Goal: Task Accomplishment & Management: Complete application form

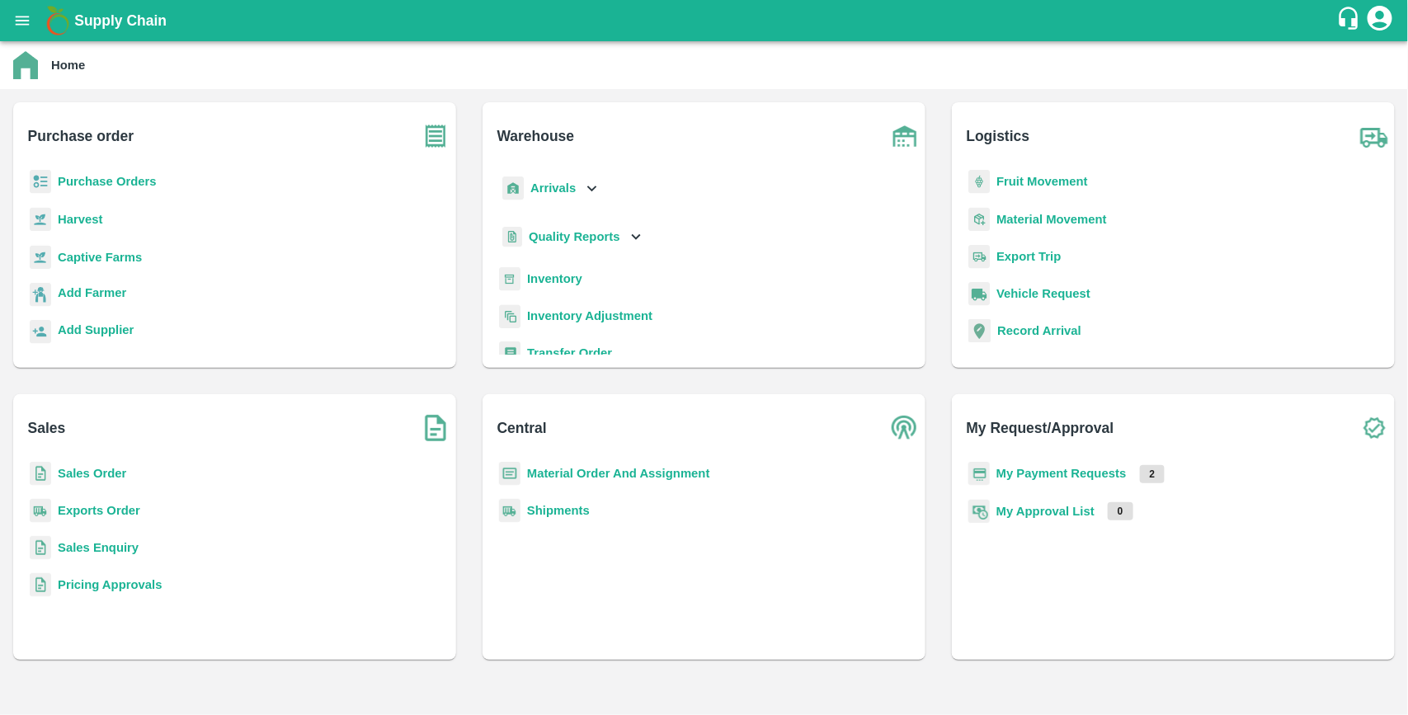
click at [137, 175] on b "Purchase Orders" at bounding box center [107, 181] width 99 height 13
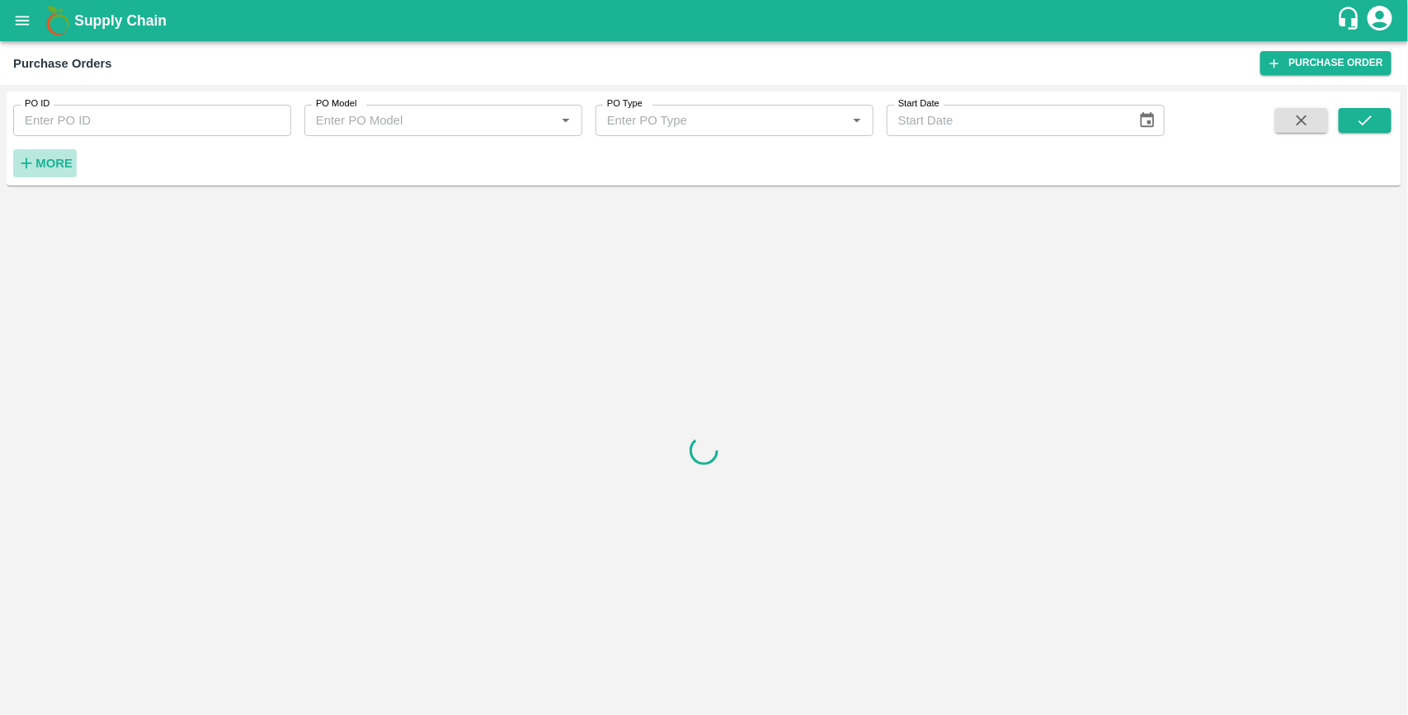
click at [55, 169] on strong "More" at bounding box center [53, 163] width 37 height 13
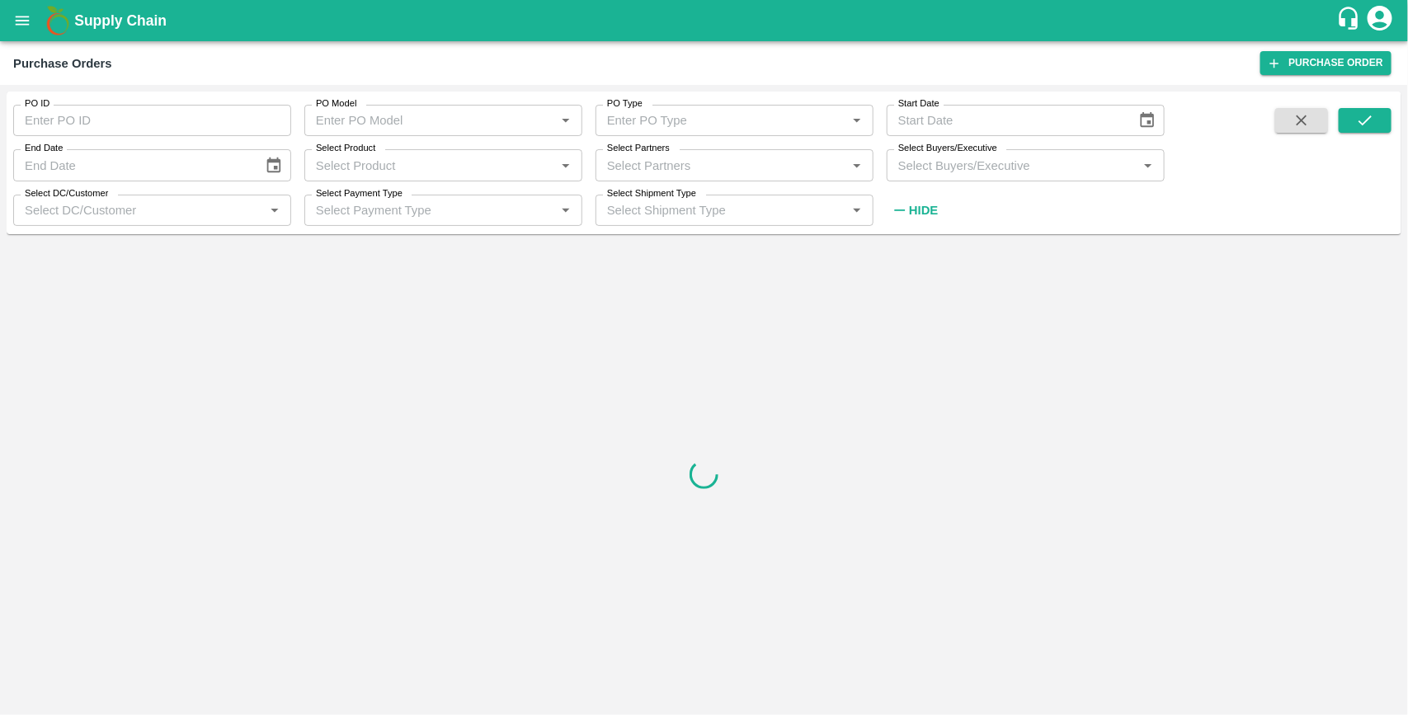
click at [962, 170] on input "Select Buyers/Executive" at bounding box center [1011, 164] width 241 height 21
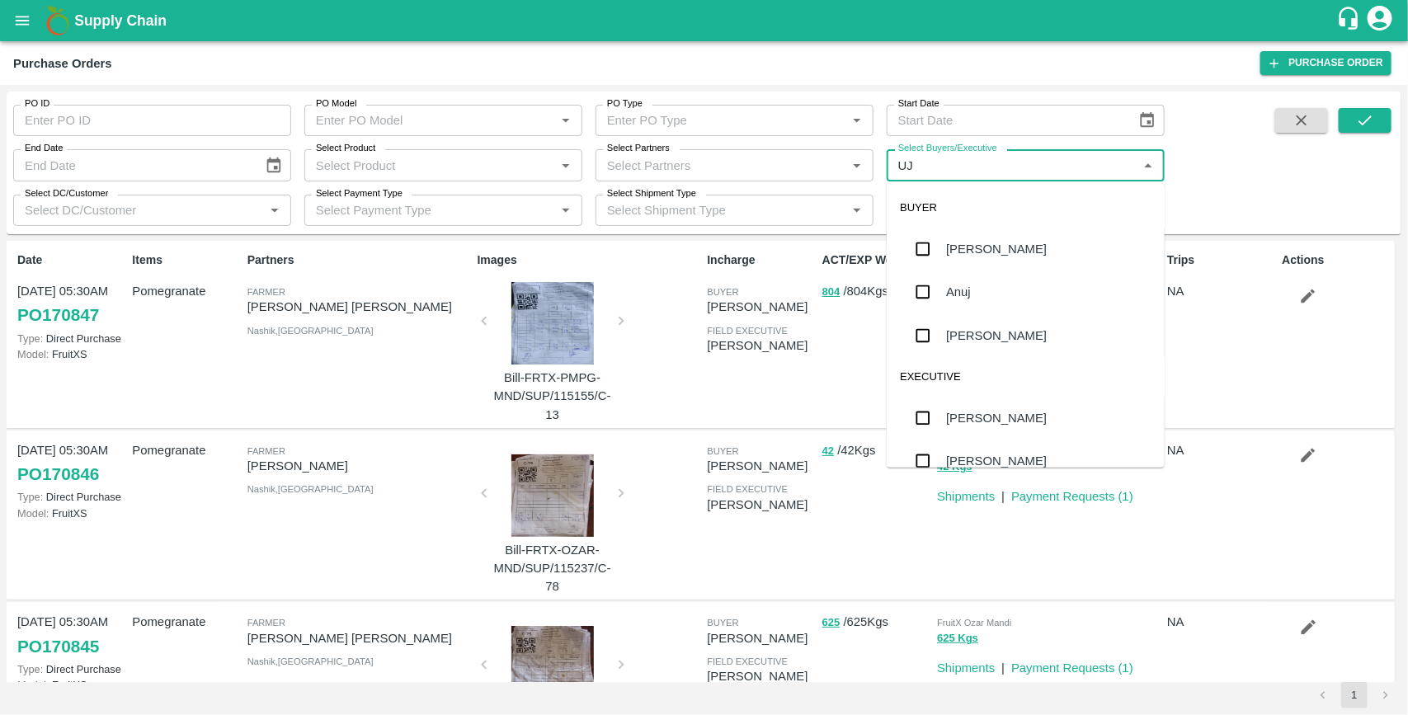
type input "UJJ"
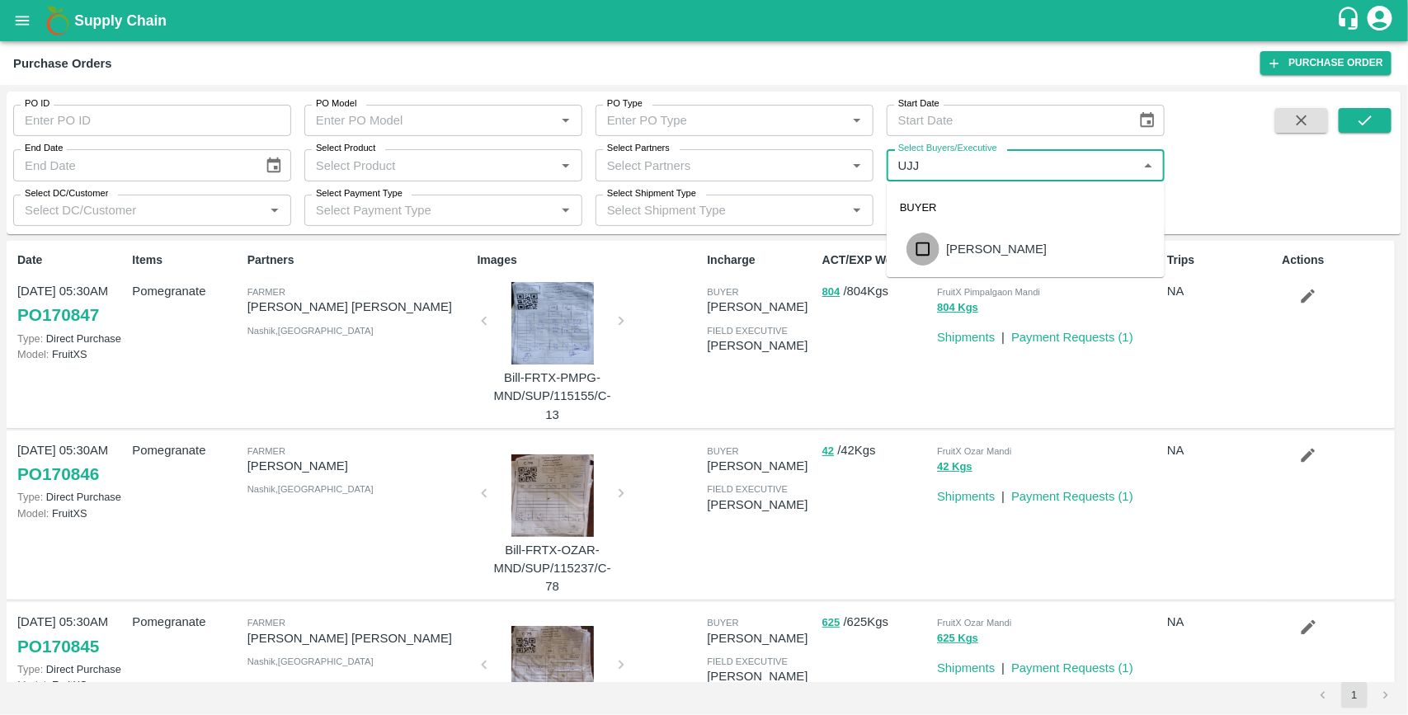
click at [925, 252] on input "checkbox" at bounding box center [922, 249] width 33 height 33
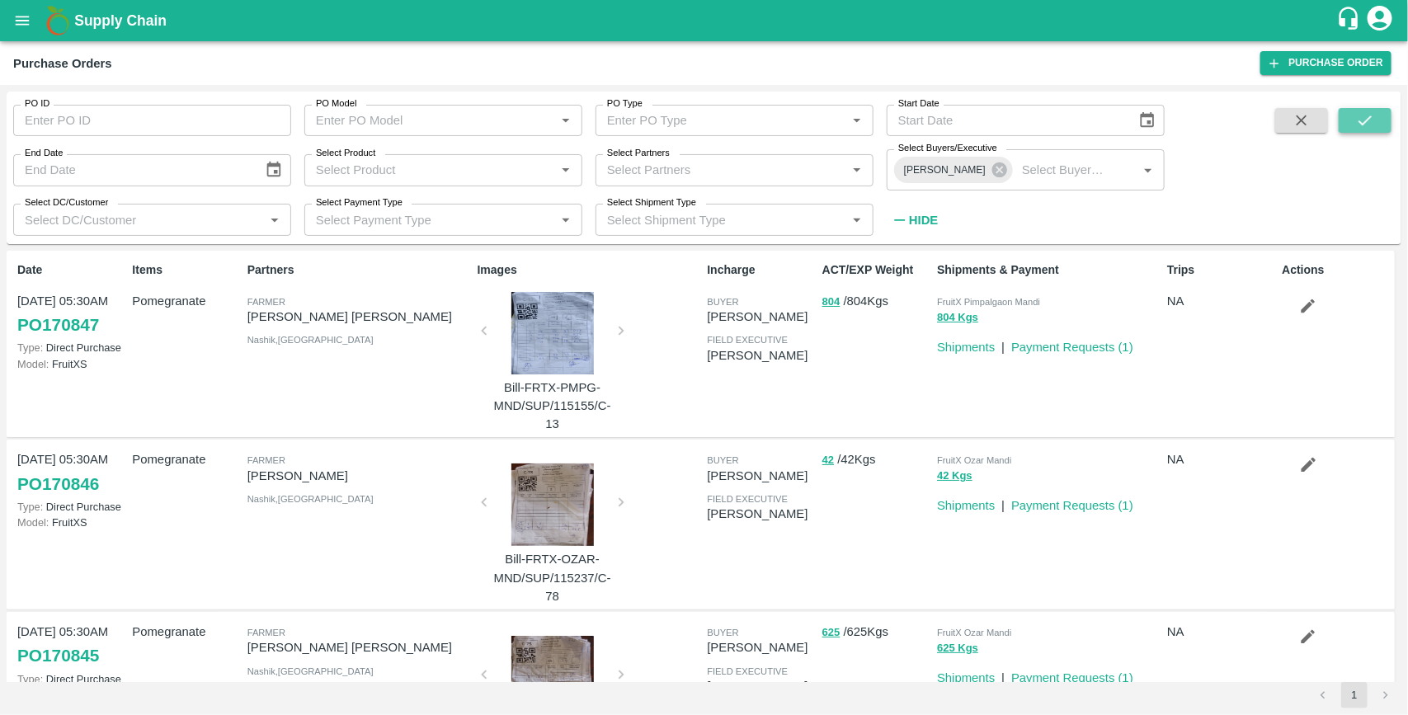
click at [1354, 117] on button "submit" at bounding box center [1364, 120] width 53 height 25
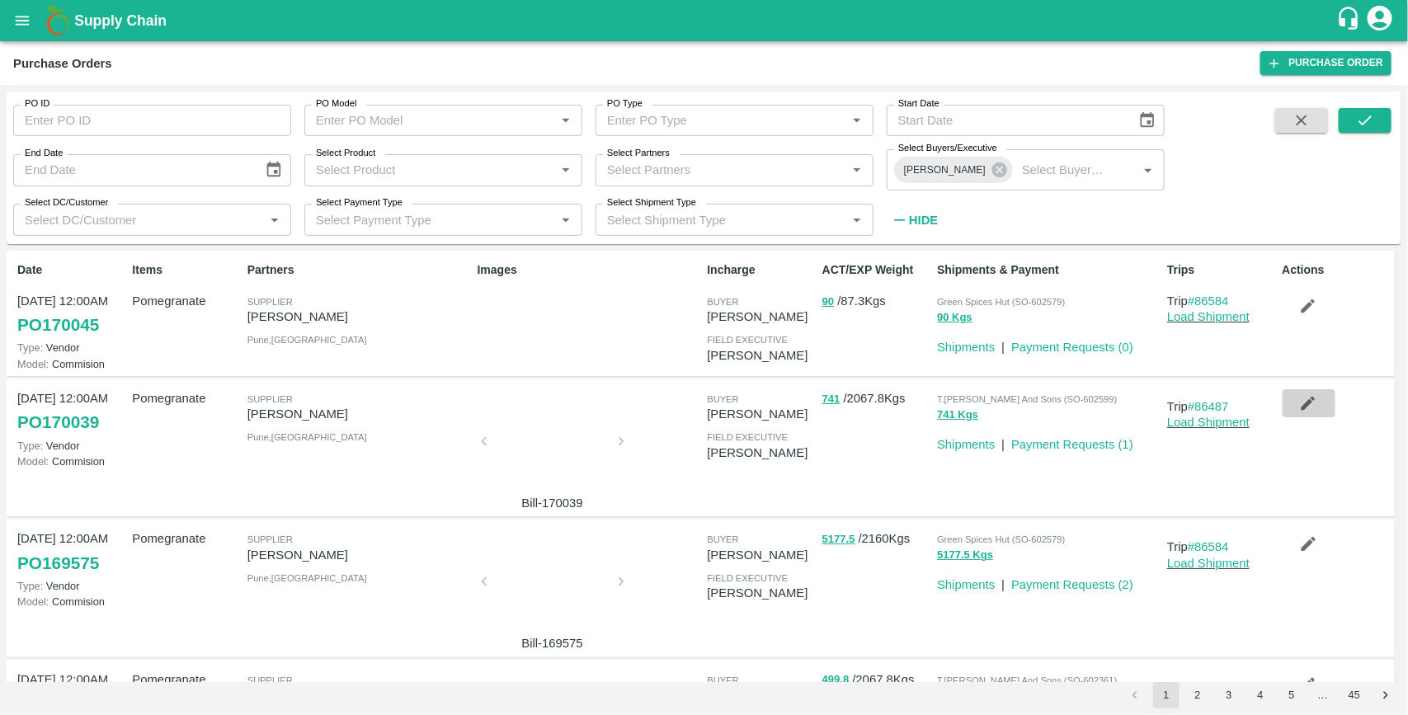
click at [1304, 408] on icon "button" at bounding box center [1308, 403] width 18 height 18
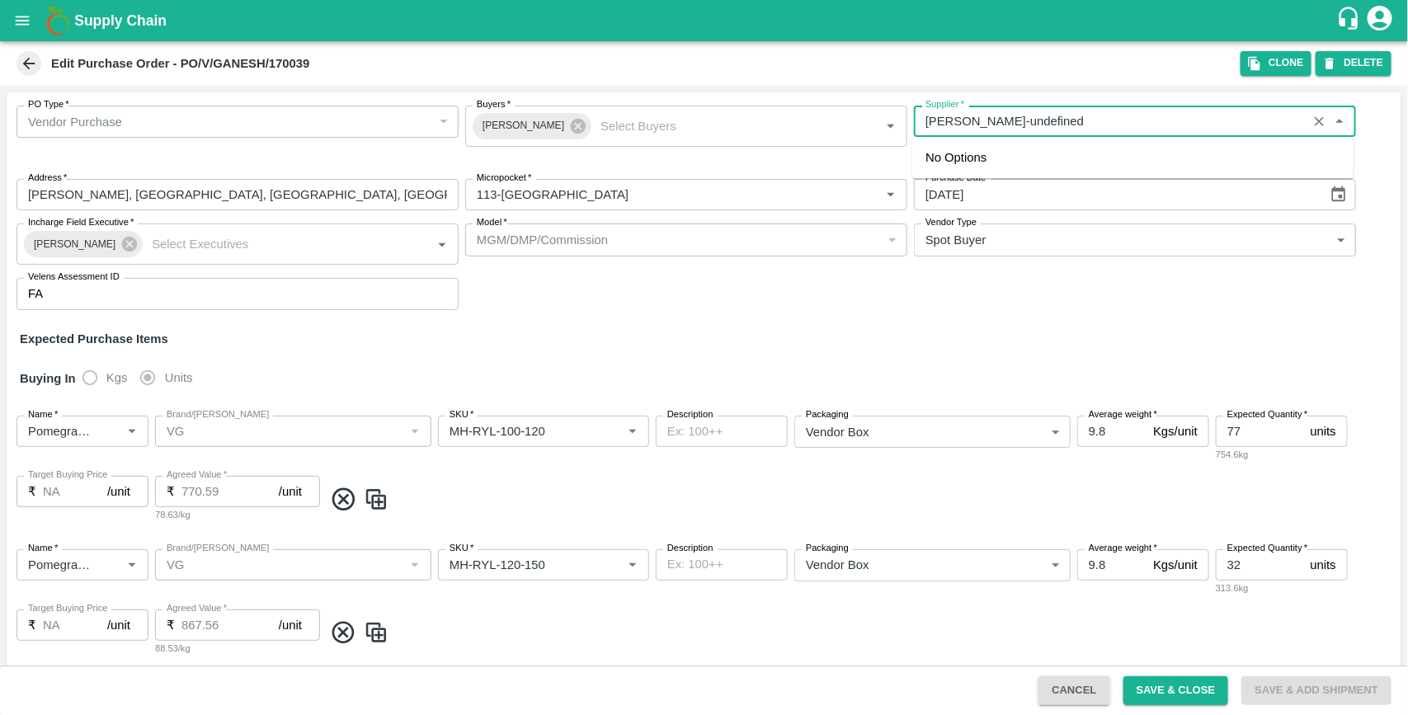
drag, startPoint x: 1060, startPoint y: 121, endPoint x: 919, endPoint y: 134, distance: 140.8
click at [919, 134] on div "Supplier   *" at bounding box center [1135, 121] width 442 height 31
click at [1263, 58] on button "Clone" at bounding box center [1275, 63] width 71 height 24
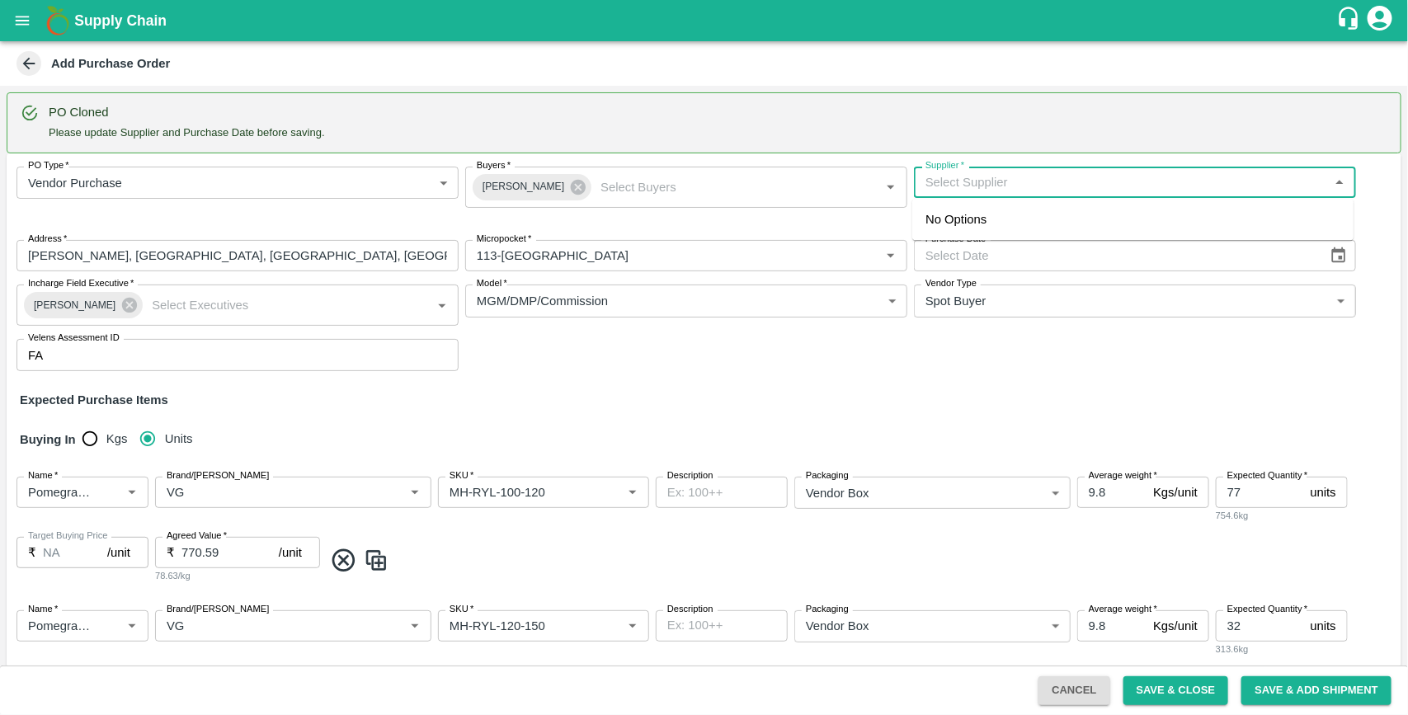
click at [1027, 182] on input "Supplier   *" at bounding box center [1121, 182] width 405 height 21
paste input "[PERSON_NAME]"
click at [991, 219] on div "[PERSON_NAME]-[PERSON_NAME], Pune-9730729349(Supplier)" at bounding box center [1108, 219] width 366 height 18
type input "[PERSON_NAME]-[PERSON_NAME], Pune-9730729349(Supplier)"
click at [1336, 258] on icon "Choose date" at bounding box center [1339, 255] width 14 height 16
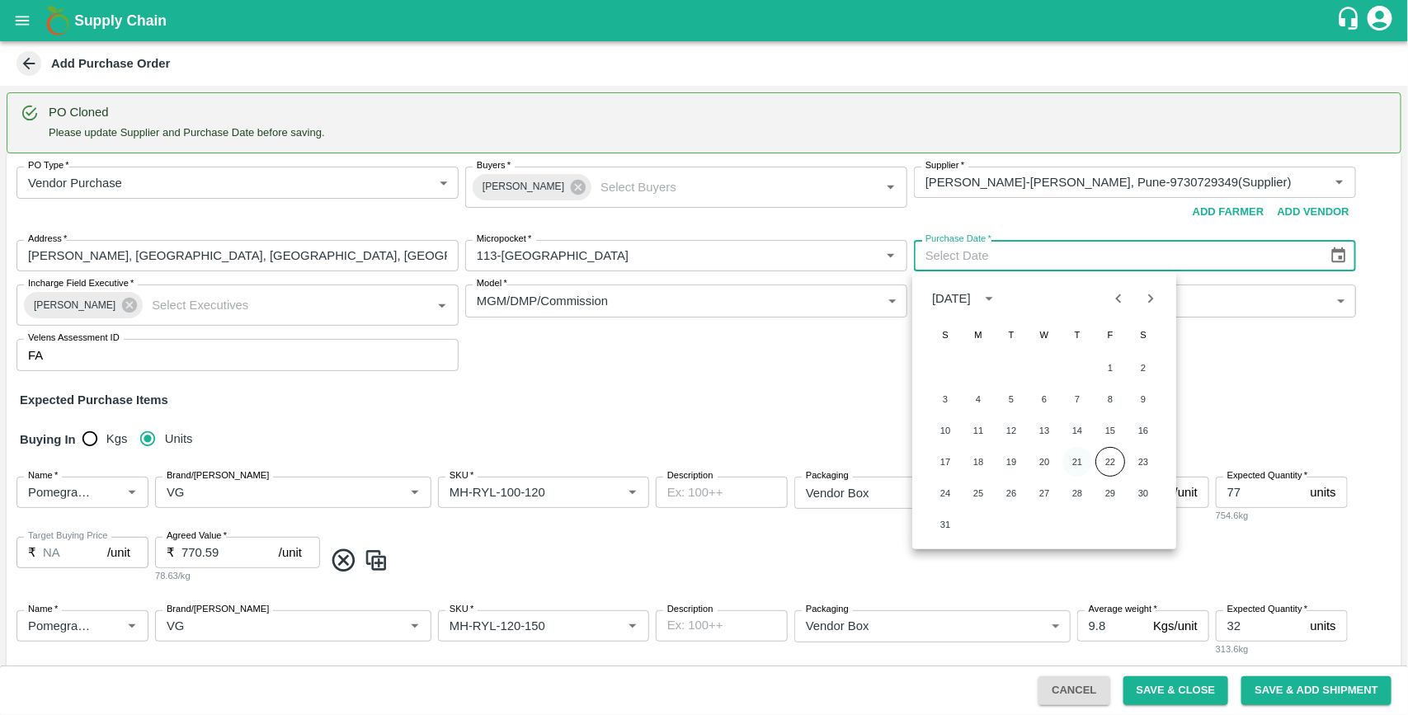
click at [1074, 463] on button "21" at bounding box center [1077, 462] width 30 height 30
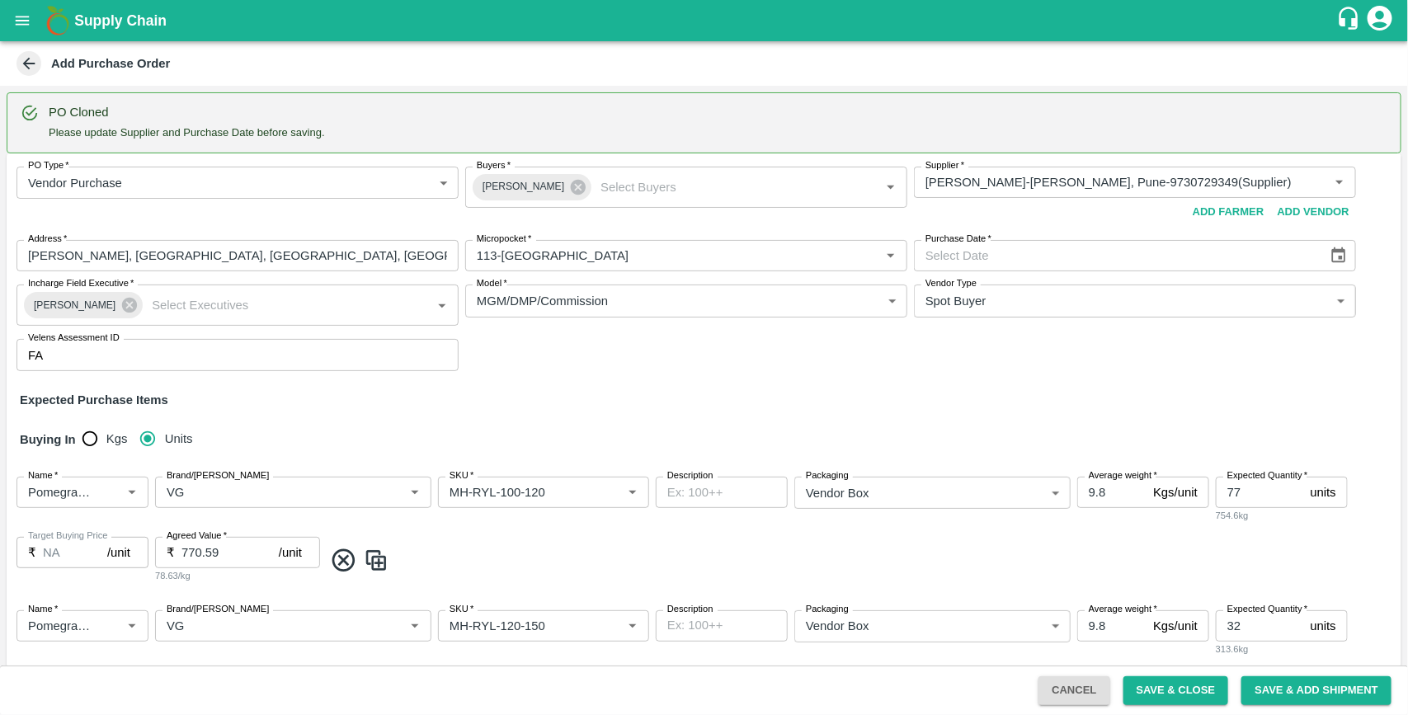
type input "[DATE]"
click at [982, 400] on div "Expected Purchase Items" at bounding box center [704, 400] width 1368 height 18
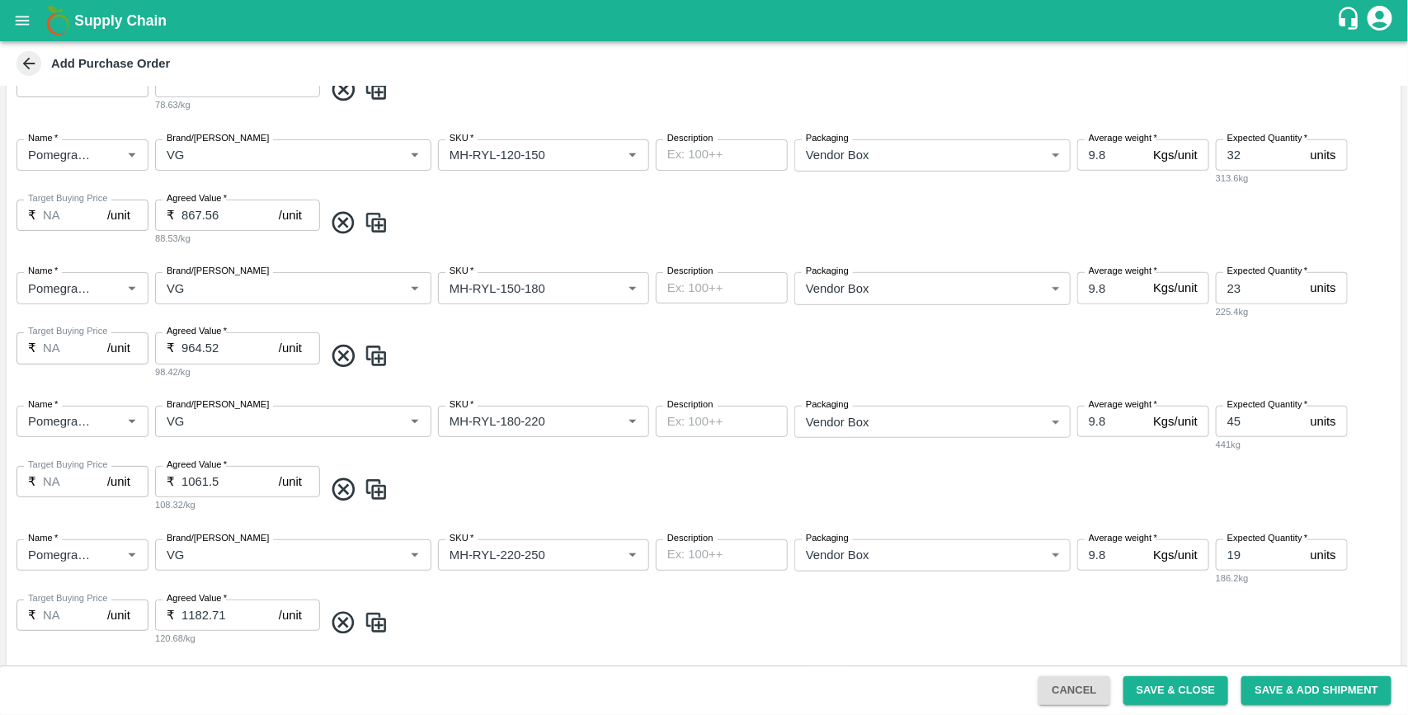
scroll to position [901, 0]
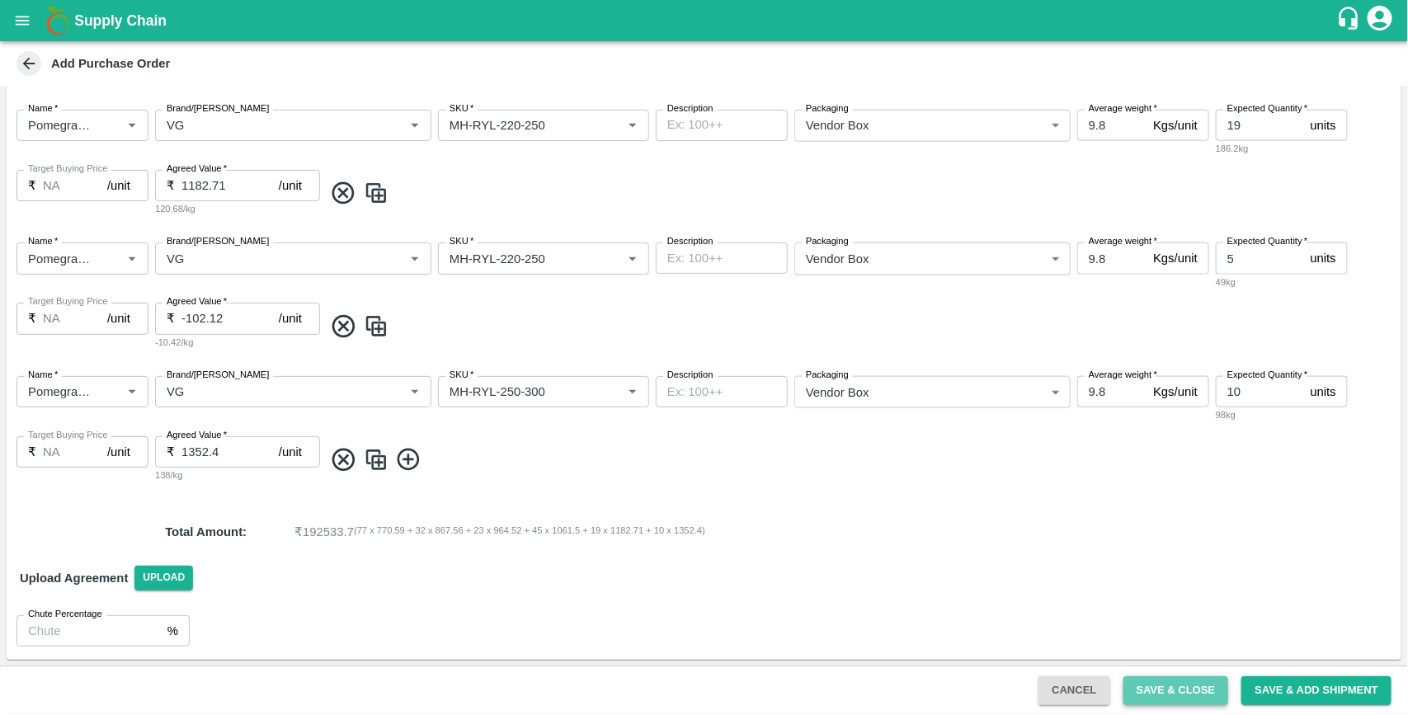
click at [1193, 697] on button "Save & Close" at bounding box center [1176, 690] width 106 height 29
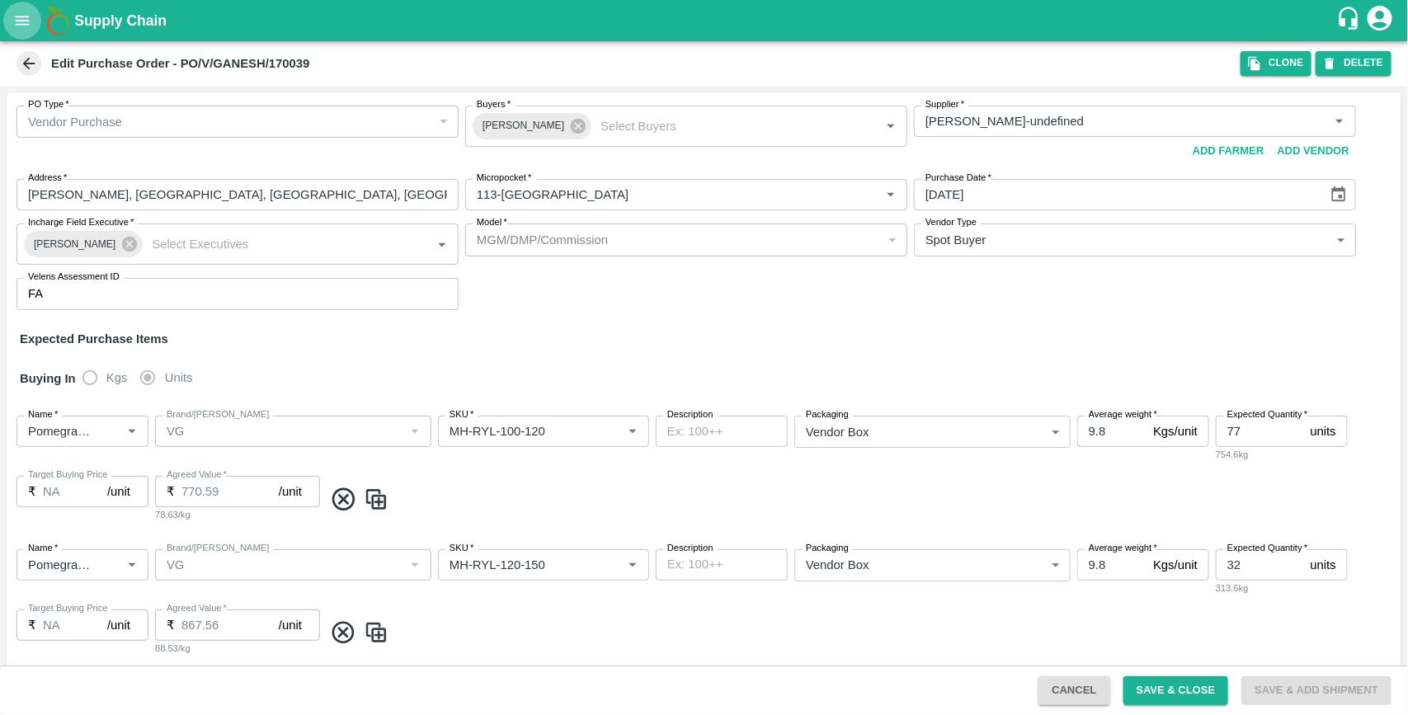
click at [29, 23] on icon "open drawer" at bounding box center [23, 20] width 14 height 9
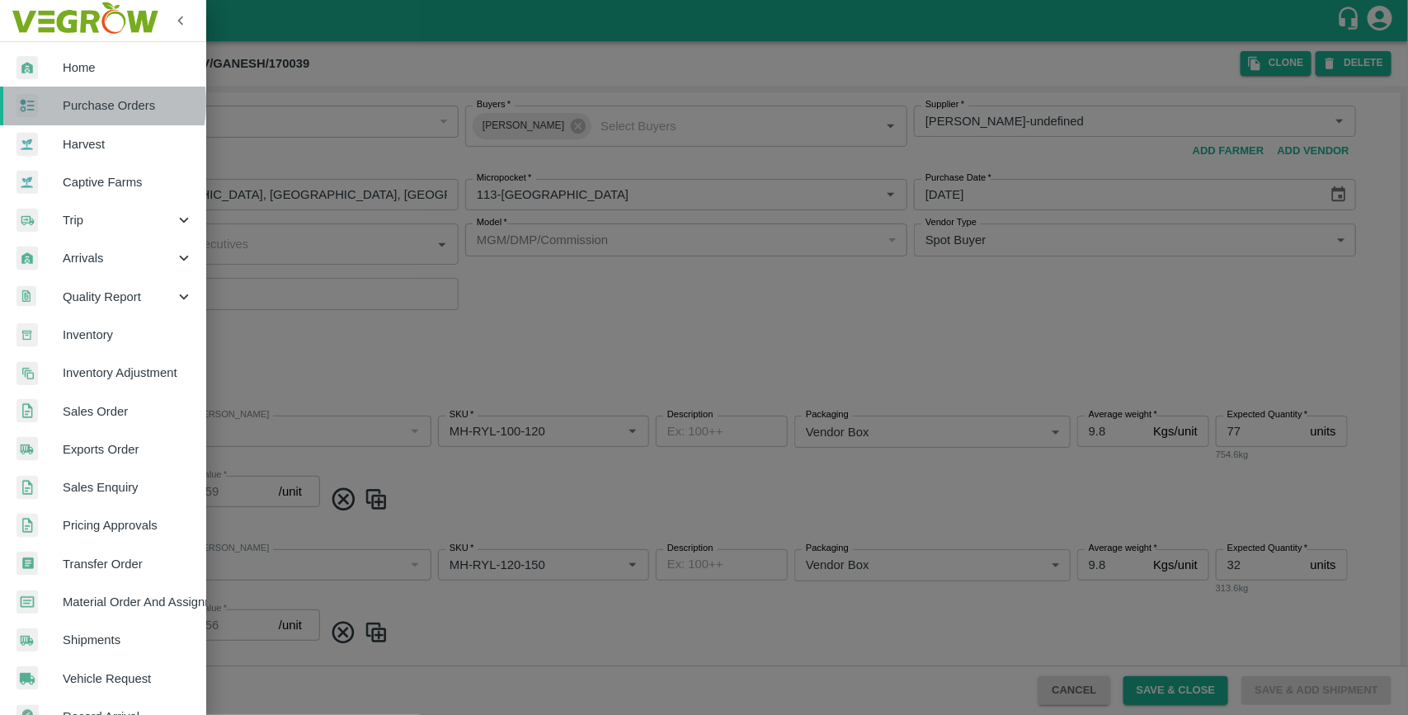
click at [64, 103] on span "Purchase Orders" at bounding box center [128, 105] width 130 height 18
